Goal: Transaction & Acquisition: Purchase product/service

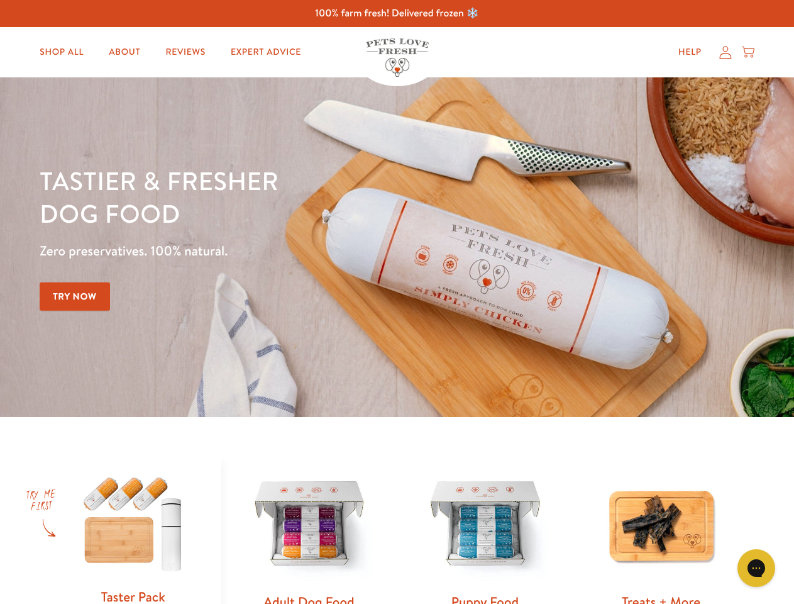
click at [397, 302] on div "Tastier & fresher dog food Zero preservatives. 100% natural. Try Now" at bounding box center [278, 247] width 477 height 166
click at [756, 568] on icon "Gorgias live chat" at bounding box center [756, 567] width 12 height 12
